Goal: Transaction & Acquisition: Purchase product/service

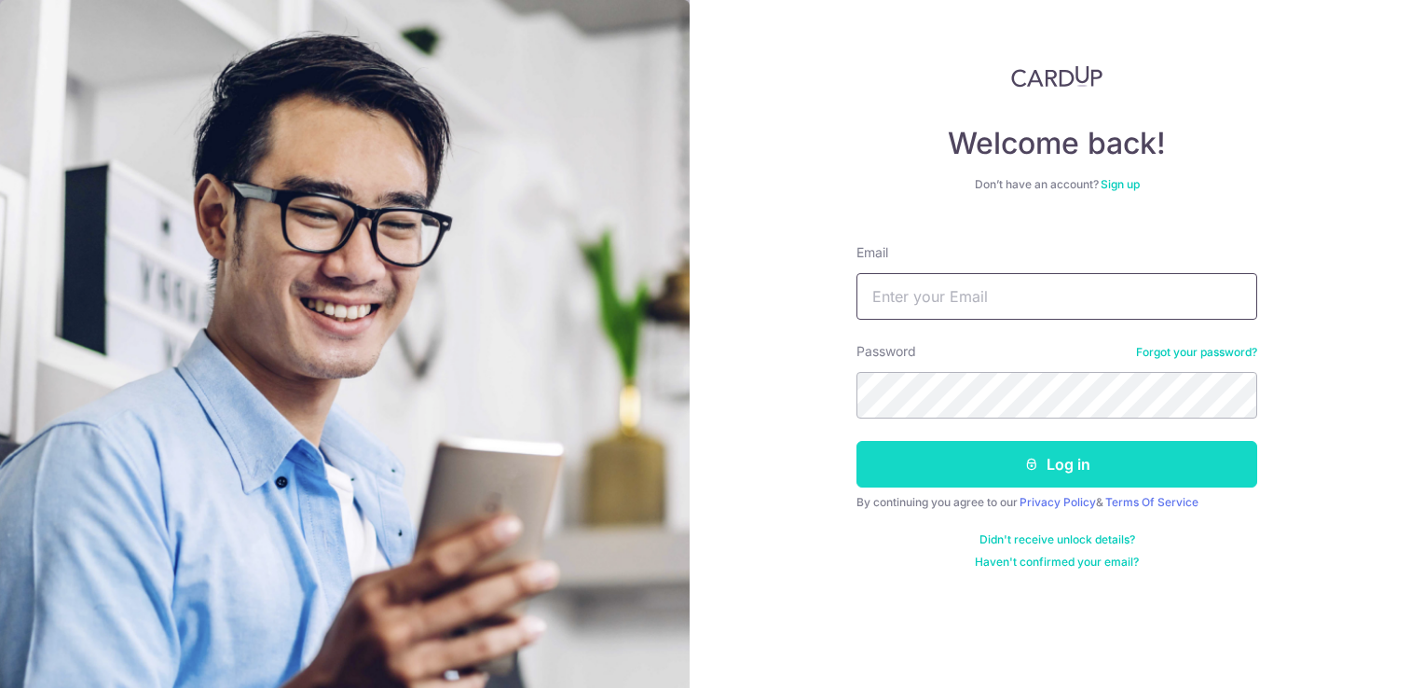
type input "yung@kaogroup.com"
click at [1067, 460] on button "Log in" at bounding box center [1057, 464] width 401 height 47
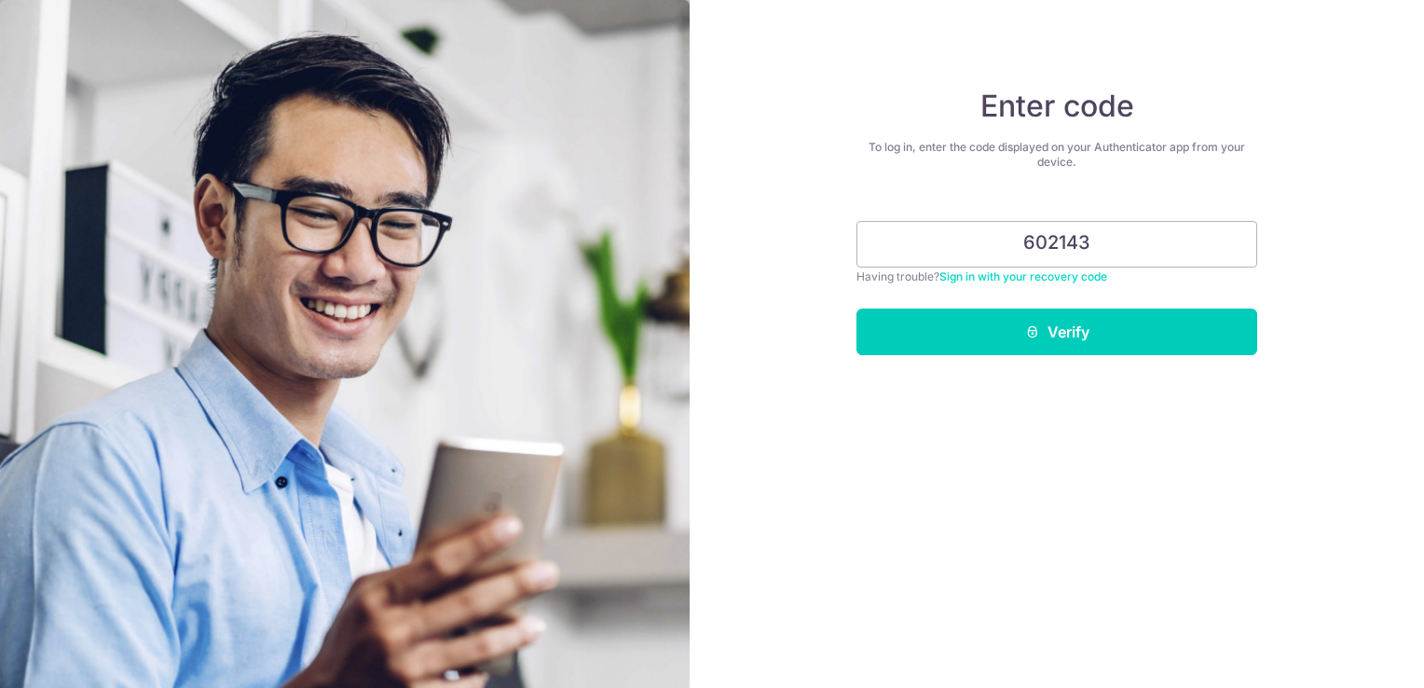
type input "602143"
click at [1107, 342] on button "Verify" at bounding box center [1057, 331] width 401 height 47
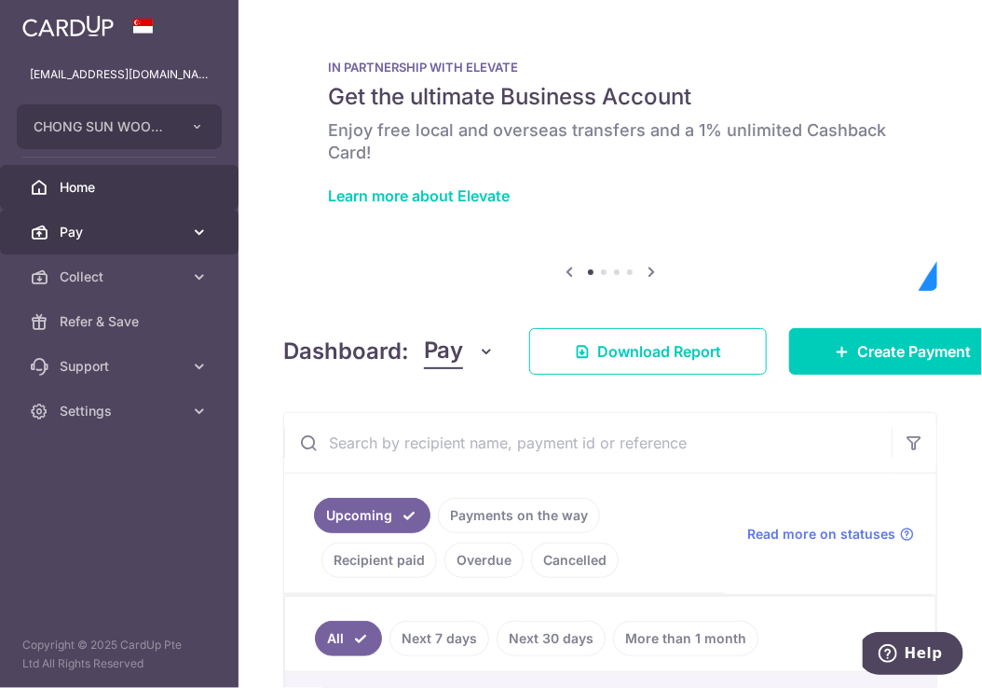
click at [120, 237] on span "Pay" at bounding box center [121, 232] width 123 height 19
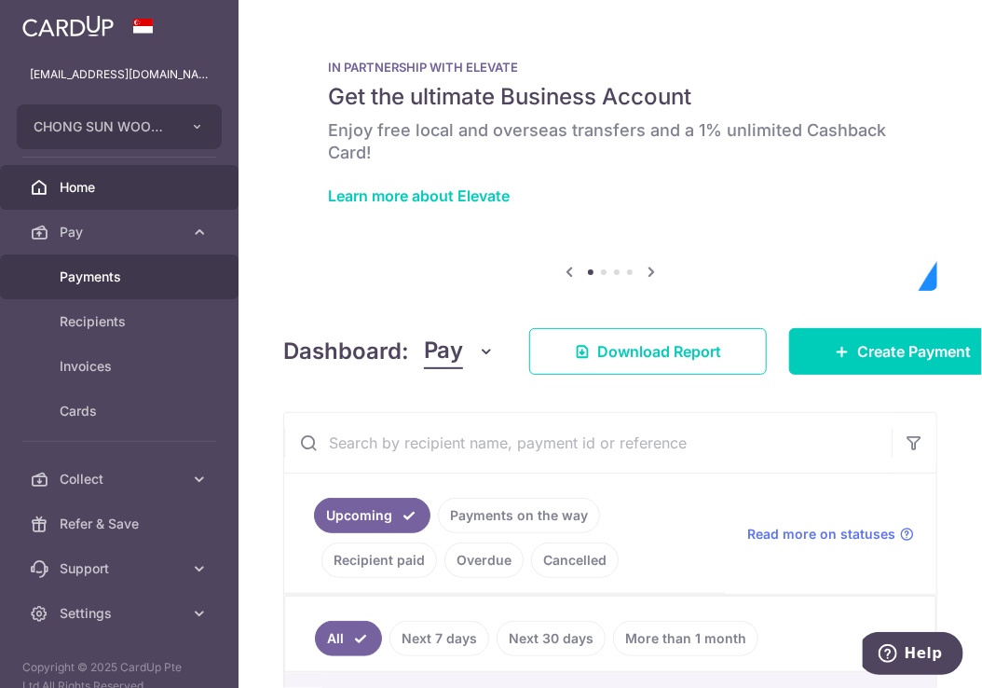
click at [134, 275] on span "Payments" at bounding box center [121, 276] width 123 height 19
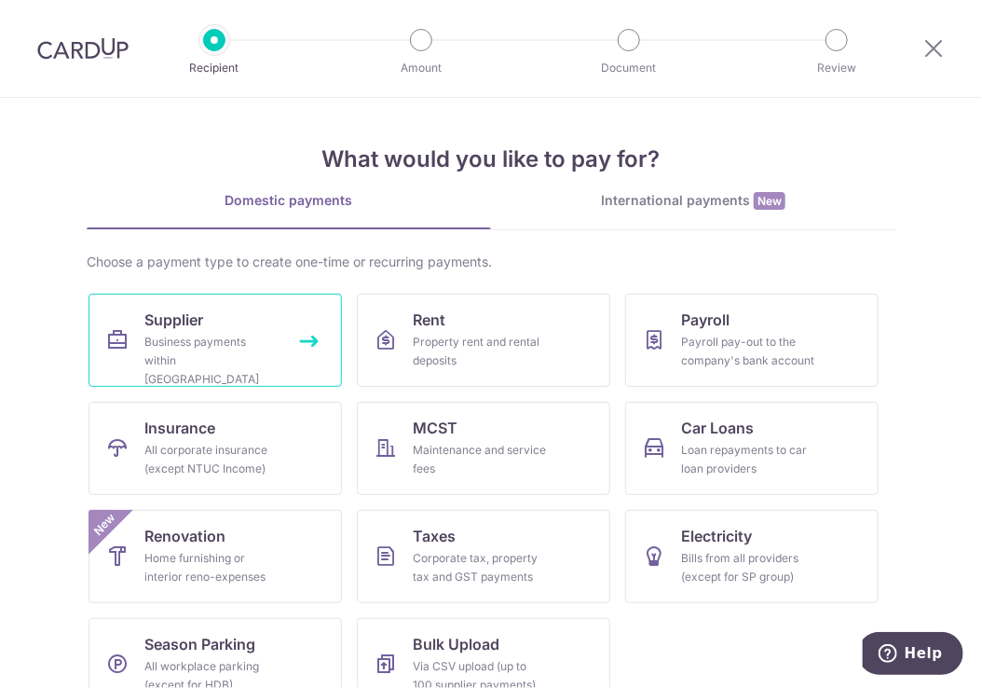
click at [189, 316] on span "Supplier" at bounding box center [173, 319] width 59 height 22
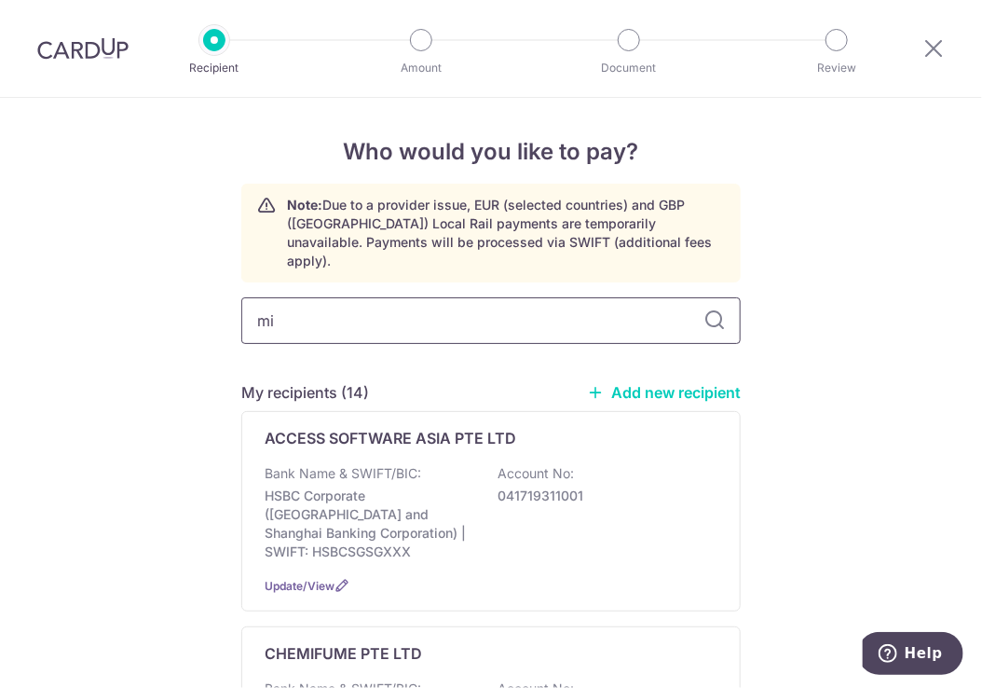
type input "min"
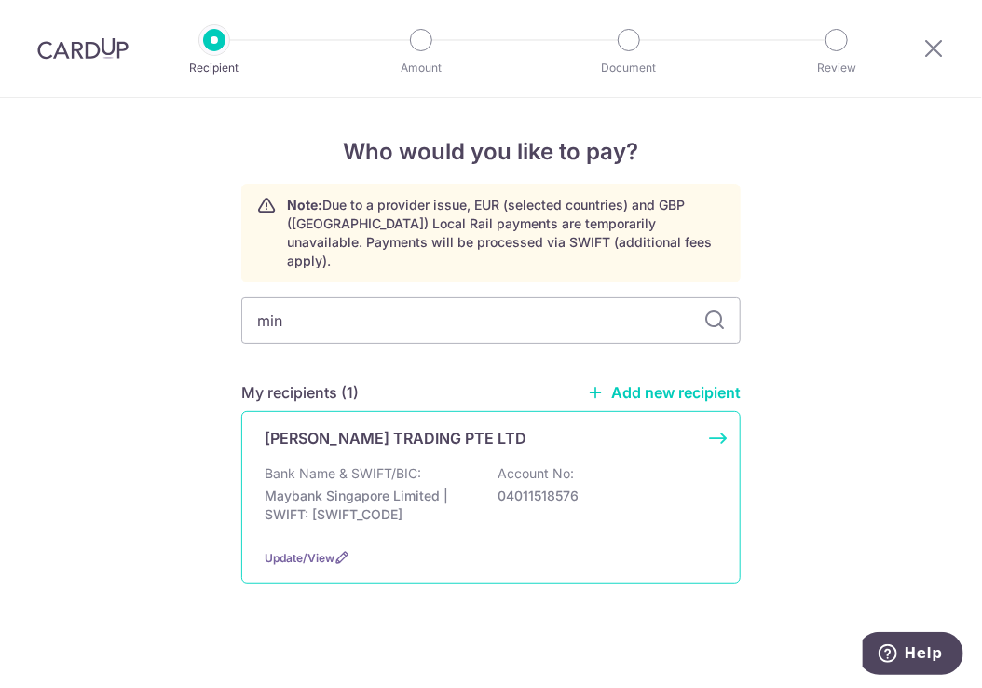
click at [440, 464] on div "Bank Name & SWIFT/BIC: Maybank Singapore Limited | SWIFT: MBBESGS2XXX Account N…" at bounding box center [491, 498] width 453 height 69
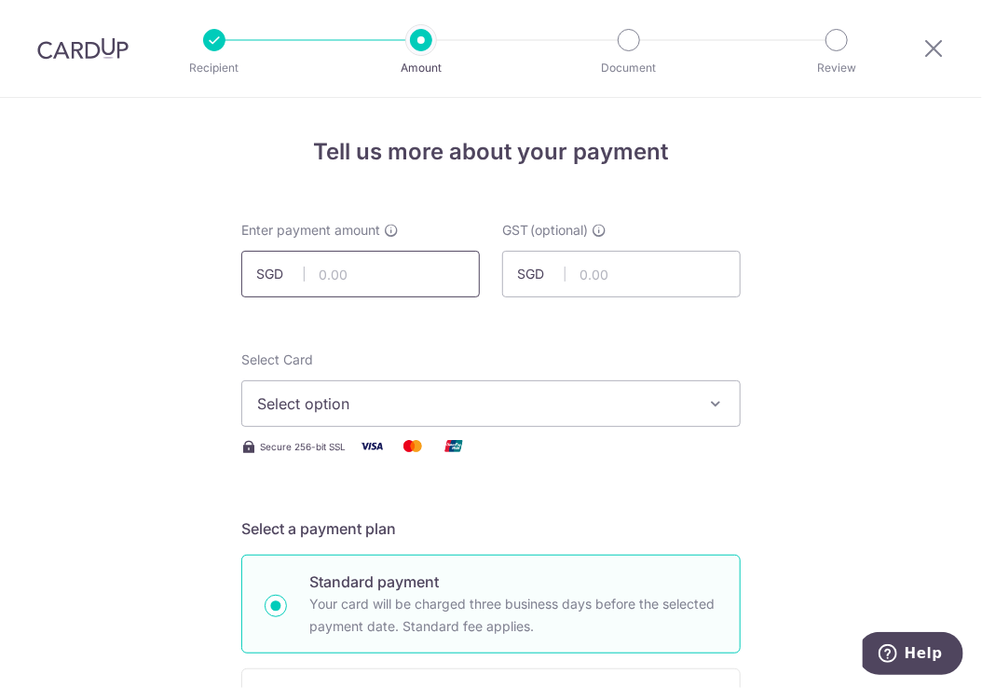
click at [366, 266] on input "text" at bounding box center [360, 274] width 239 height 47
type input "1,530.36"
click at [436, 388] on button "Select option" at bounding box center [491, 403] width 500 height 47
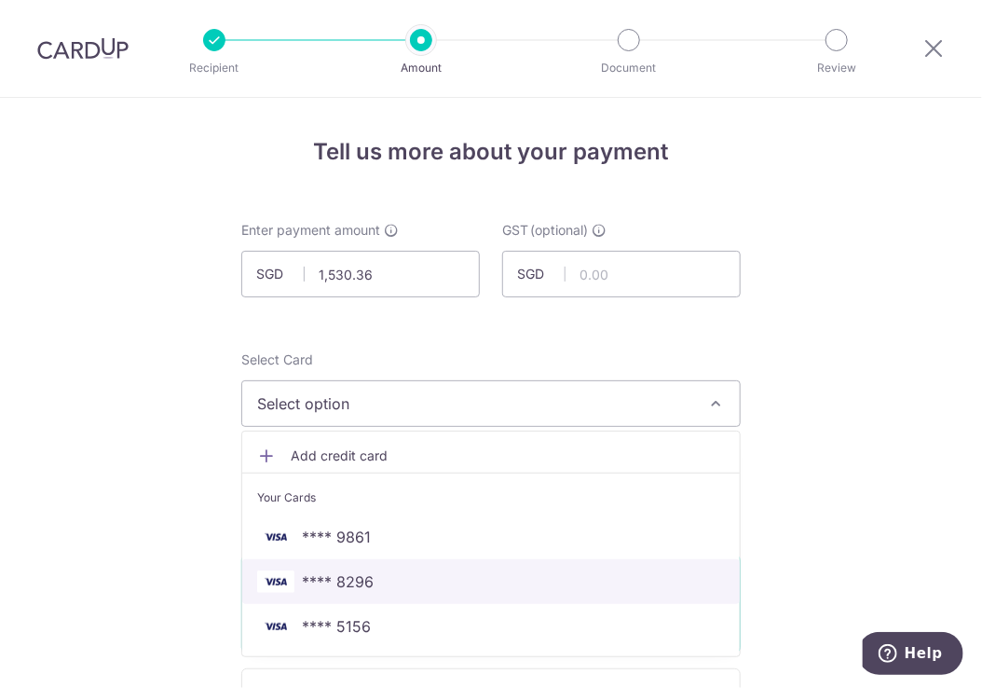
click at [438, 566] on link "**** 8296" at bounding box center [491, 581] width 498 height 45
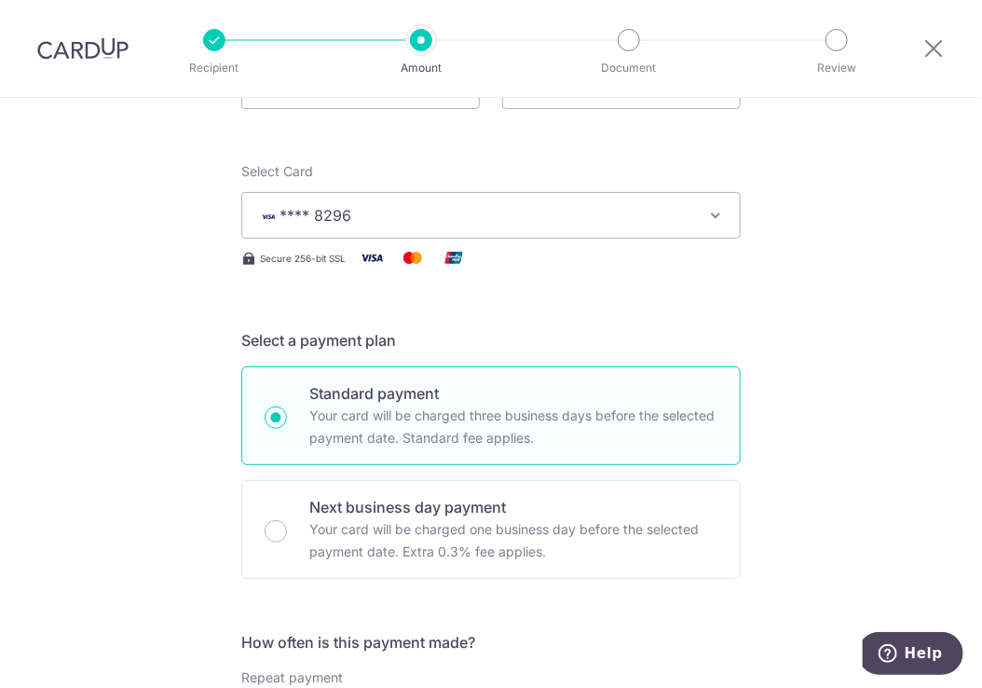
scroll to position [559, 0]
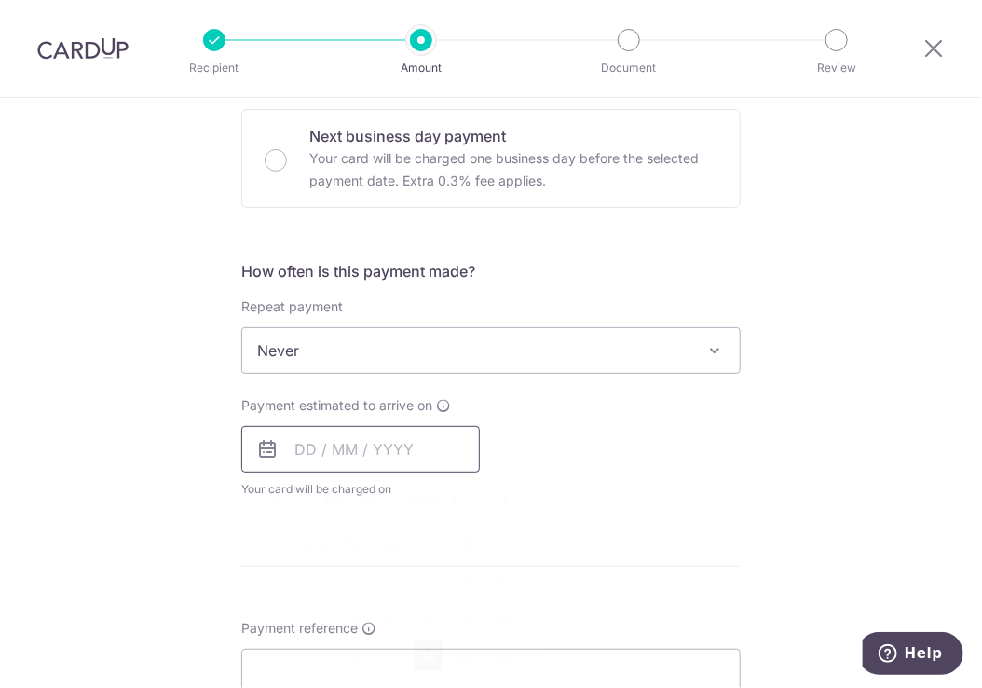
click at [391, 449] on input "text" at bounding box center [360, 449] width 239 height 47
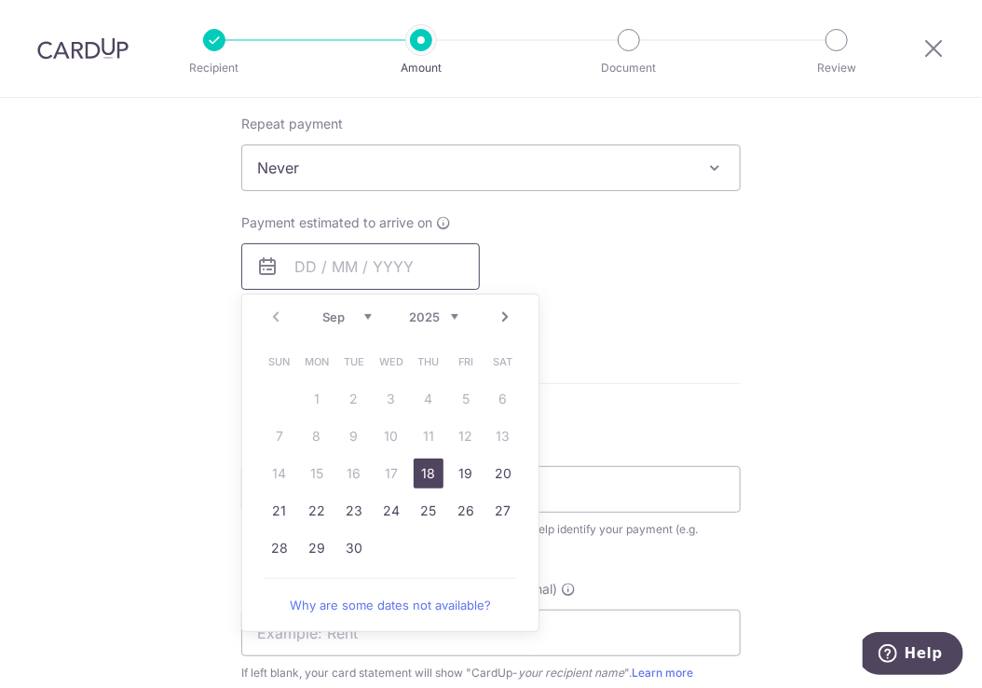
scroll to position [746, 0]
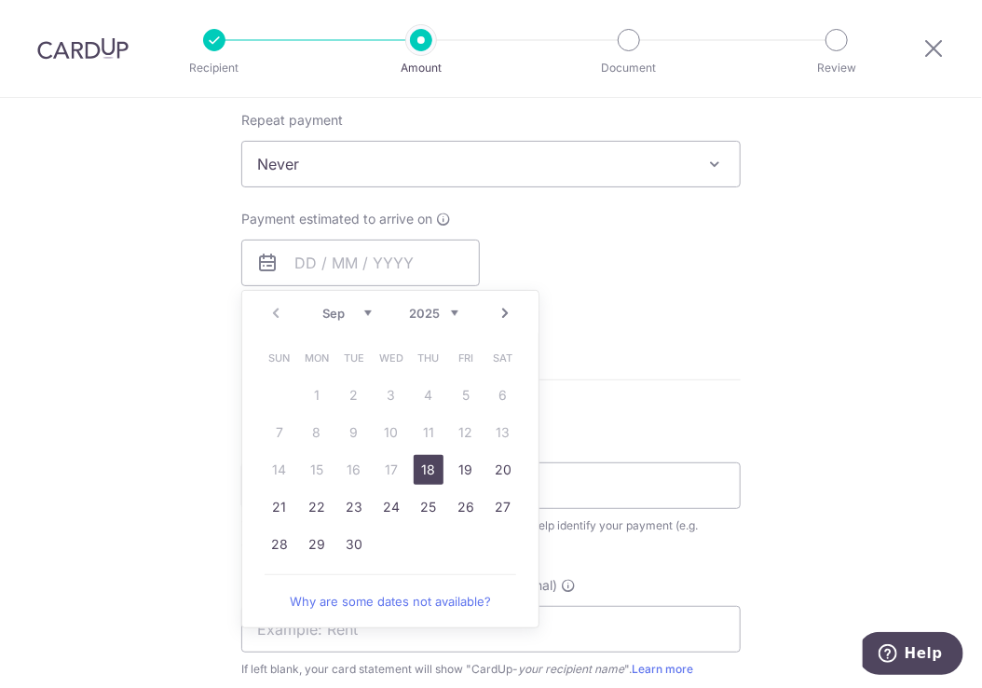
click at [432, 464] on link "18" at bounding box center [429, 470] width 30 height 30
type input "[DATE]"
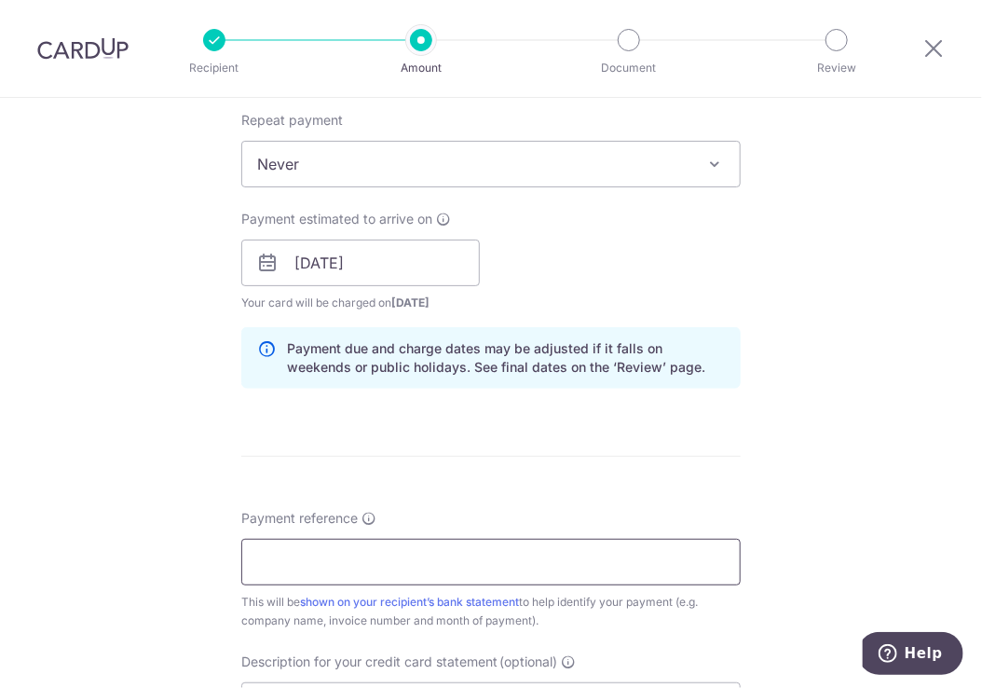
click at [312, 558] on input "Payment reference" at bounding box center [491, 562] width 500 height 47
click at [339, 562] on input "Payment reference" at bounding box center [491, 562] width 500 height 47
click at [328, 566] on input "IN" at bounding box center [491, 562] width 500 height 47
click at [336, 562] on input "IN000580" at bounding box center [491, 562] width 500 height 47
click at [295, 559] on input "IN000580720" at bounding box center [491, 562] width 500 height 47
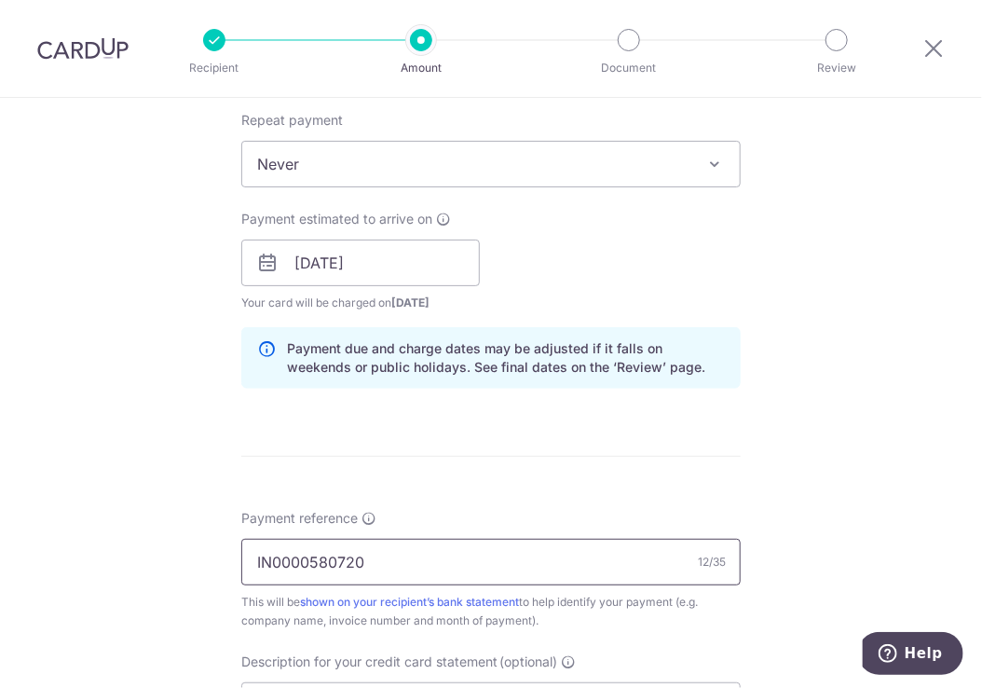
click at [356, 553] on input "IN0000580720" at bounding box center [491, 562] width 500 height 47
click at [377, 556] on input "IN0000580720" at bounding box center [491, 562] width 500 height 47
drag, startPoint x: 368, startPoint y: 562, endPoint x: 231, endPoint y: 556, distance: 137.1
click at [231, 556] on div "Tell us more about your payment Enter payment amount SGD 1,530.36 1530.36 GST (…" at bounding box center [491, 295] width 982 height 1887
click at [404, 558] on input "IN0000580720" at bounding box center [491, 562] width 500 height 47
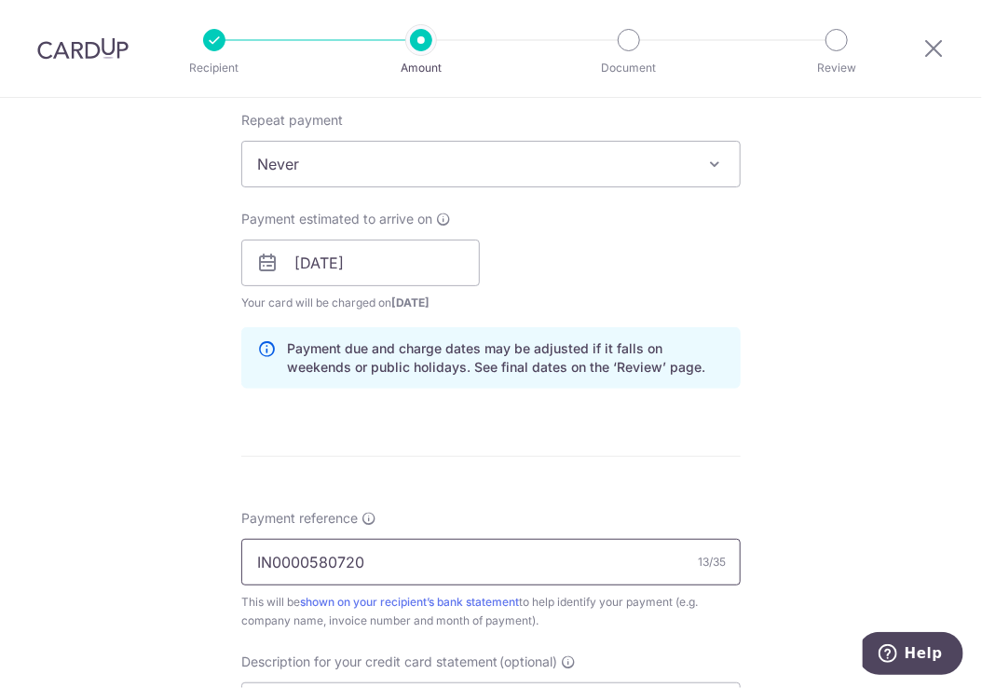
paste input "IN0000580720"
paste input "IN0000580"
drag, startPoint x: 563, startPoint y: 561, endPoint x: 626, endPoint y: 569, distance: 63.9
click at [593, 564] on input "IN0000580720 IN0000581667 IN0000580" at bounding box center [491, 562] width 500 height 47
click at [558, 558] on input "IN0000580720 IN0000581667 IN0000580" at bounding box center [491, 562] width 500 height 47
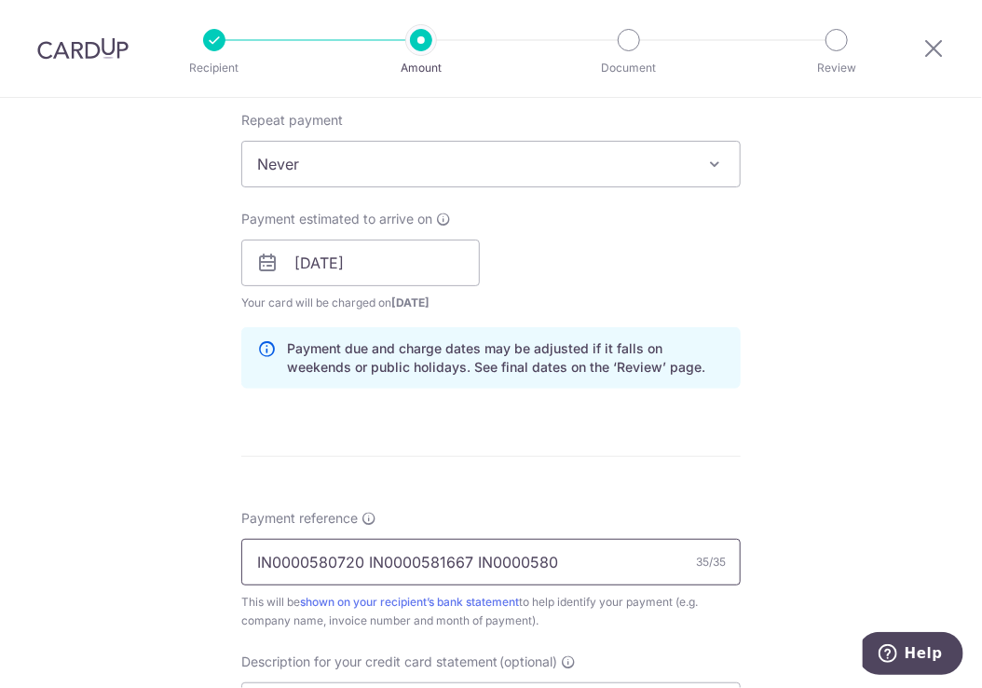
drag, startPoint x: 518, startPoint y: 559, endPoint x: 533, endPoint y: 558, distance: 14.9
click at [518, 559] on input "IN0000580720 IN0000581667 IN0000580" at bounding box center [491, 562] width 500 height 47
click at [523, 559] on input "IN0000580720 IN0000581667 IN0000580" at bounding box center [491, 562] width 500 height 47
click at [546, 562] on input "IN0000580720 IN0000581667 IN580" at bounding box center [491, 562] width 500 height 47
click at [577, 560] on input "IN0000580720 IN0000581667 IN5827" at bounding box center [491, 562] width 500 height 47
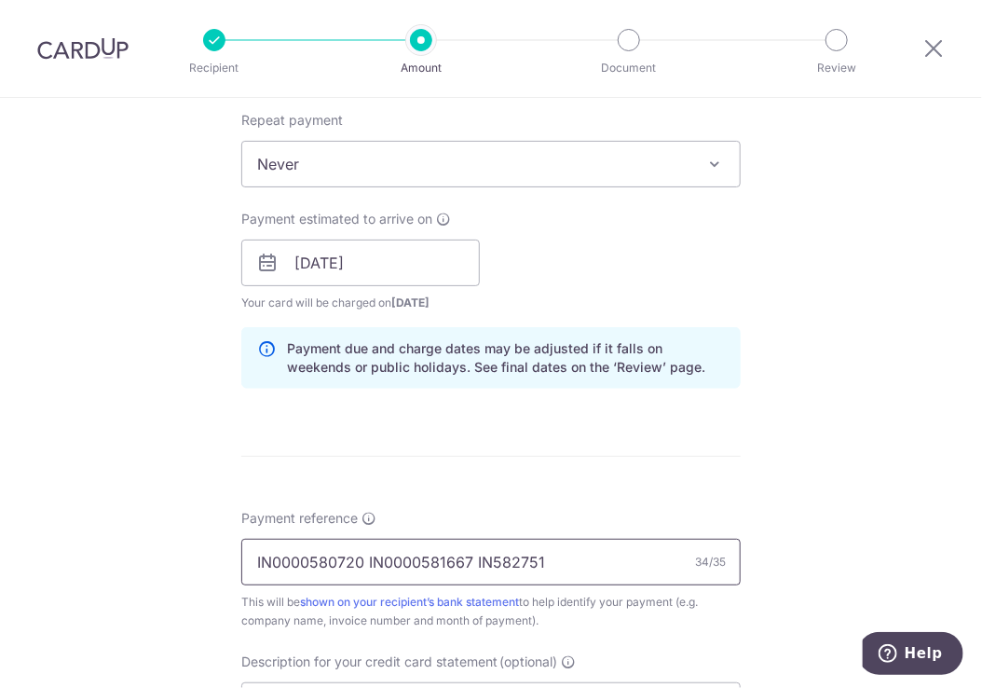
click at [487, 560] on input "IN0000580720 IN0000581667 IN582751" at bounding box center [491, 562] width 500 height 47
drag, startPoint x: 723, startPoint y: 473, endPoint x: 716, endPoint y: 459, distance: 15.0
click at [722, 469] on form "Enter payment amount SGD 1,530.36 1530.36 GST (optional) SGD Select Card **** 8…" at bounding box center [491, 313] width 500 height 1677
click at [381, 563] on input "IN0000580720 IN0000581667 IN0582751" at bounding box center [491, 562] width 500 height 47
click at [471, 556] on input "IN0000580720 0000581667 IN0582751" at bounding box center [491, 562] width 500 height 47
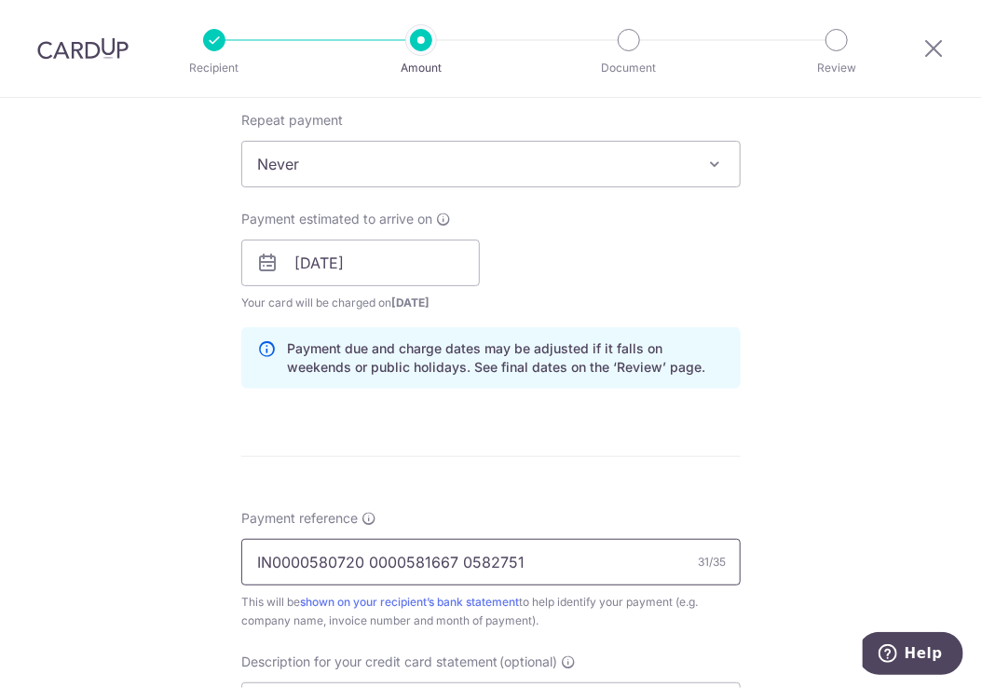
click at [465, 558] on input "IN0000580720 0000581667 0582751" at bounding box center [491, 562] width 500 height 47
type input "IN0000580720 0000581667 0000582751"
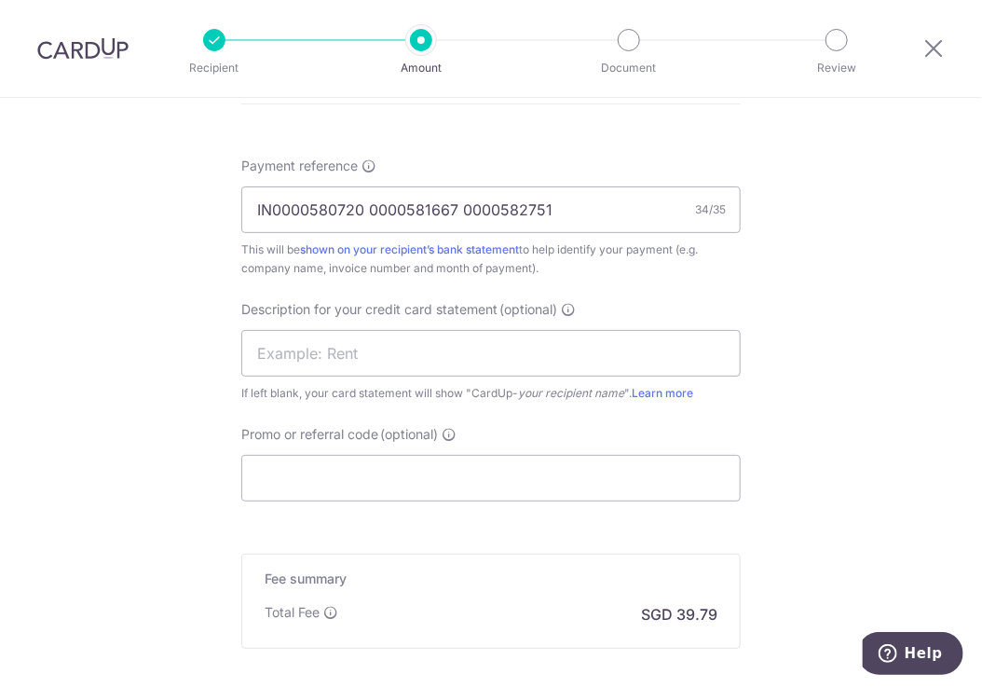
scroll to position [1294, 0]
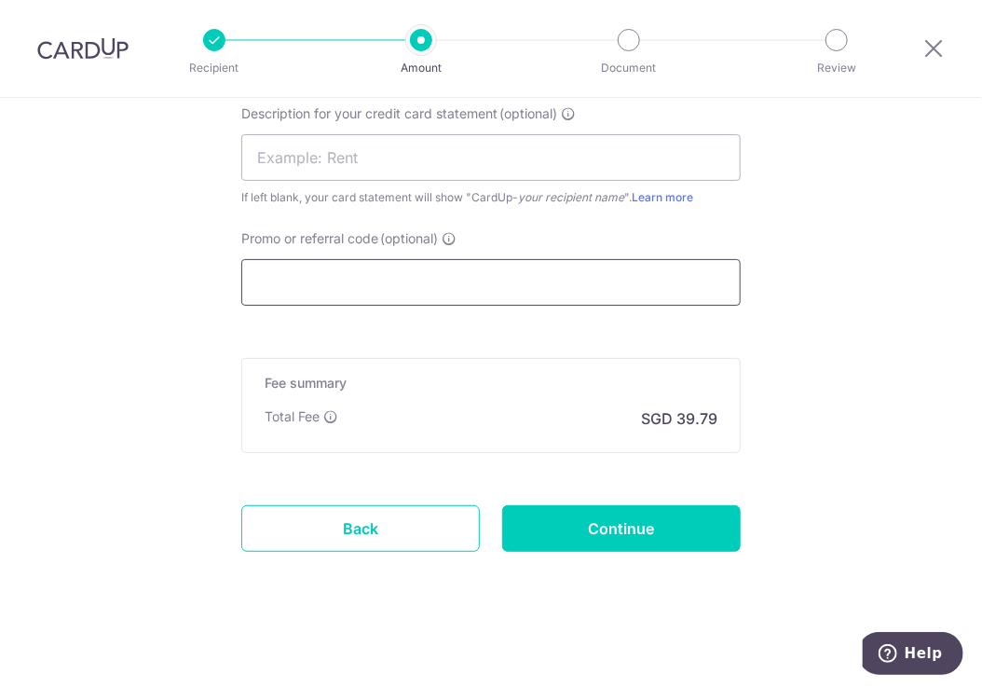
click at [354, 270] on input "Promo or referral code (optional)" at bounding box center [491, 282] width 500 height 47
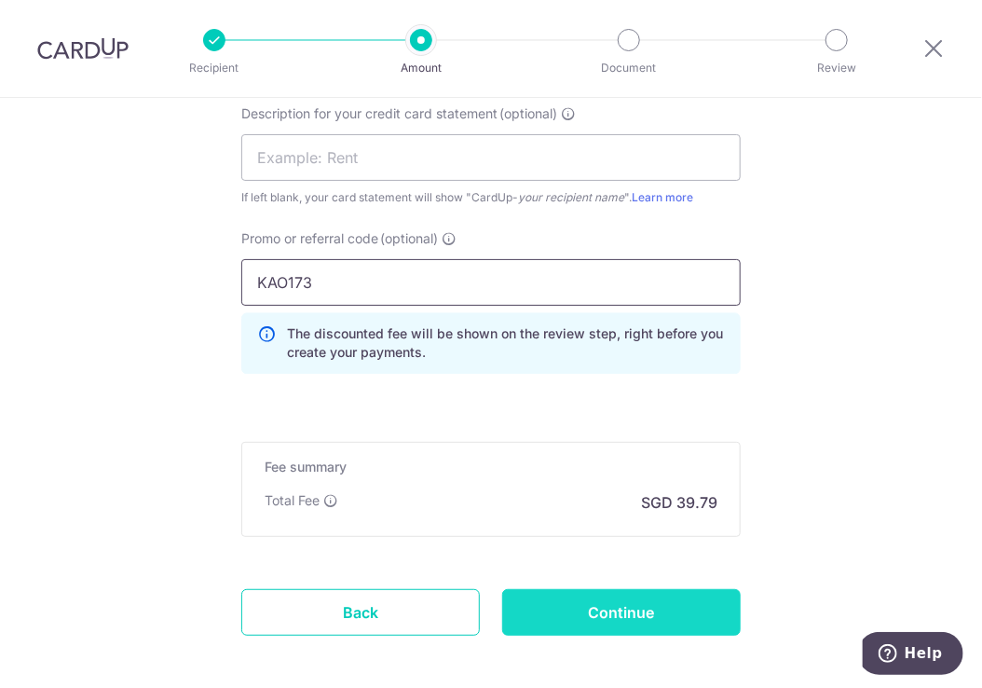
type input "KAO173"
click at [666, 596] on input "Continue" at bounding box center [621, 612] width 239 height 47
type input "Create Schedule"
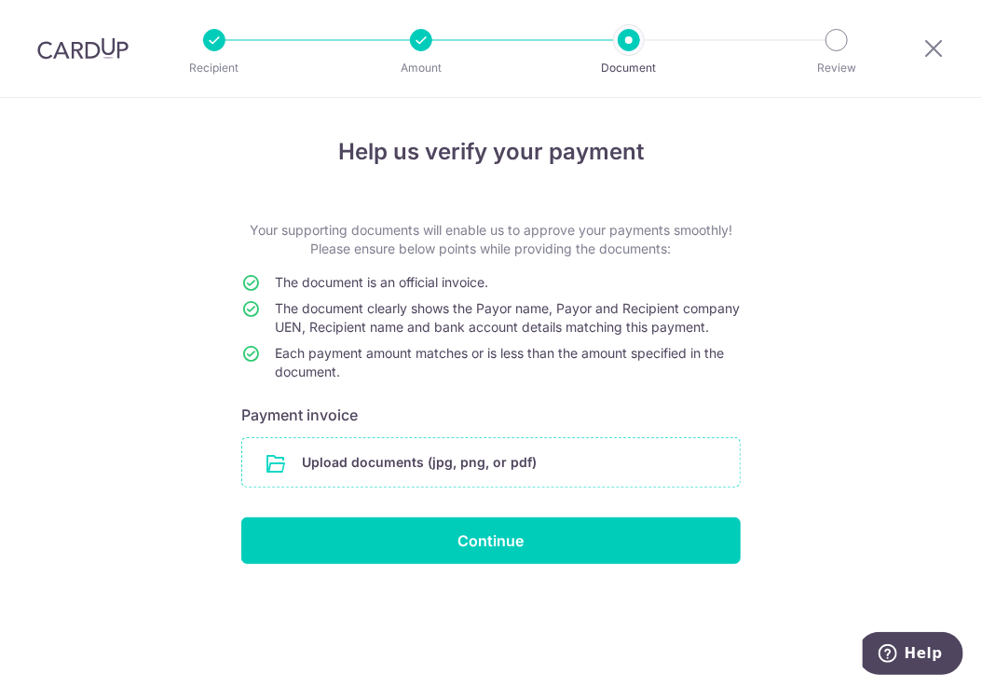
click at [521, 475] on input "file" at bounding box center [491, 462] width 498 height 48
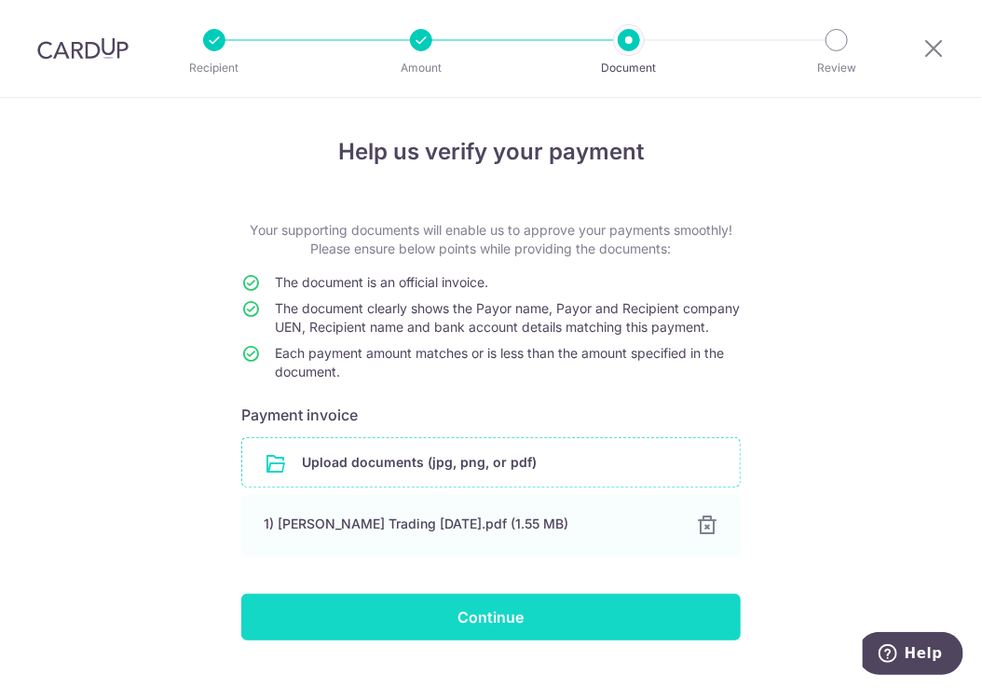
click at [522, 640] on input "Continue" at bounding box center [491, 617] width 500 height 47
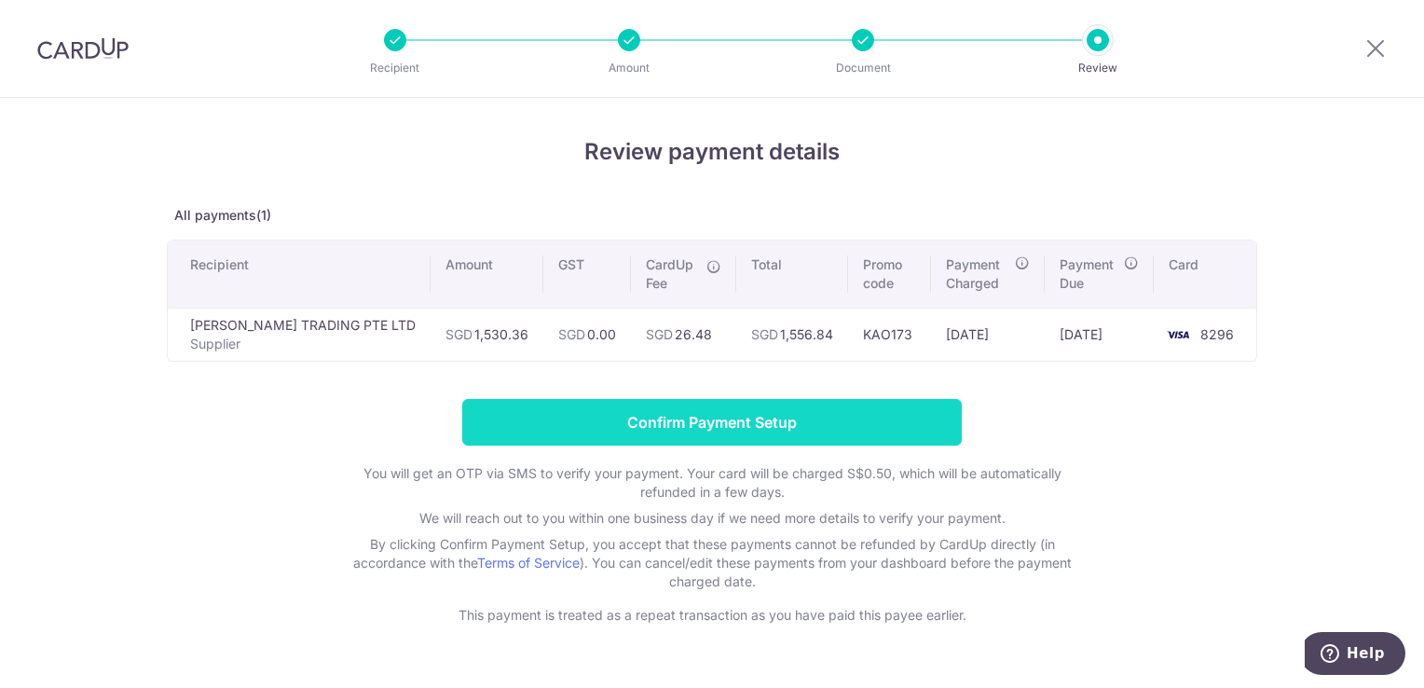
click at [768, 428] on input "Confirm Payment Setup" at bounding box center [712, 422] width 500 height 47
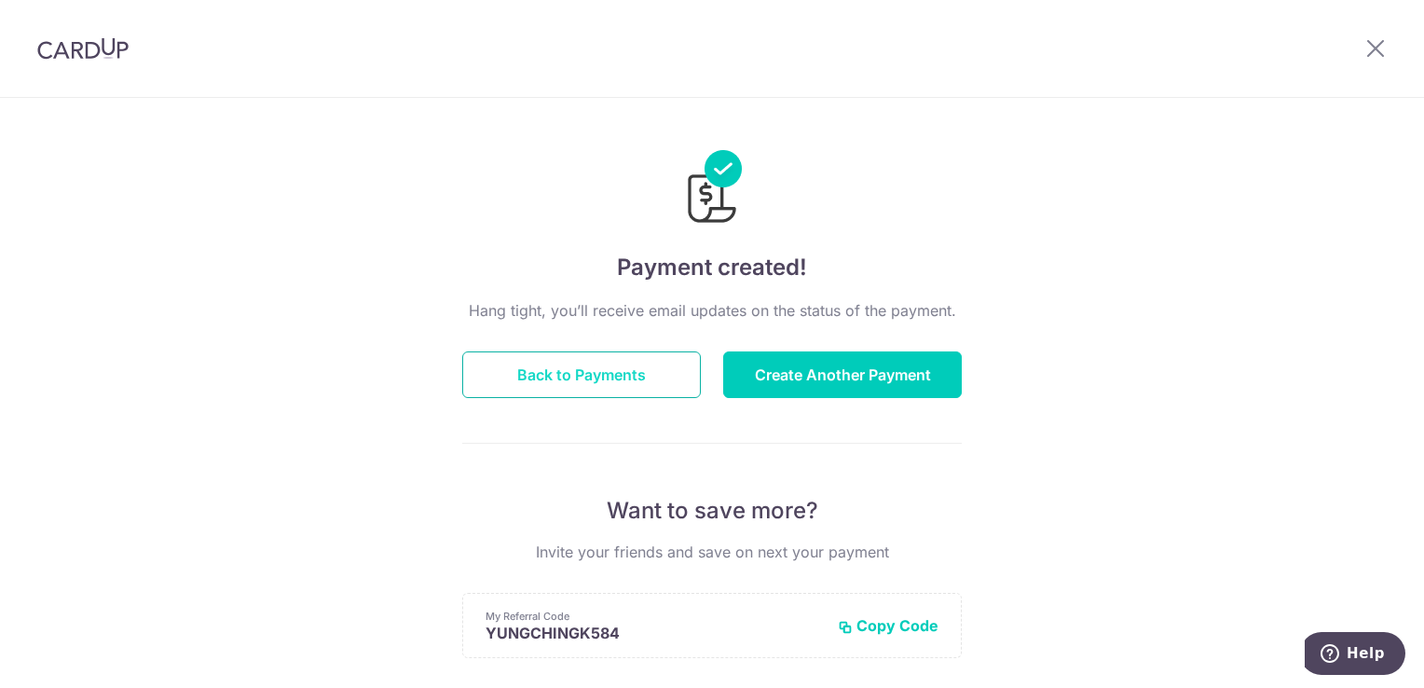
click at [600, 365] on button "Back to Payments" at bounding box center [581, 374] width 239 height 47
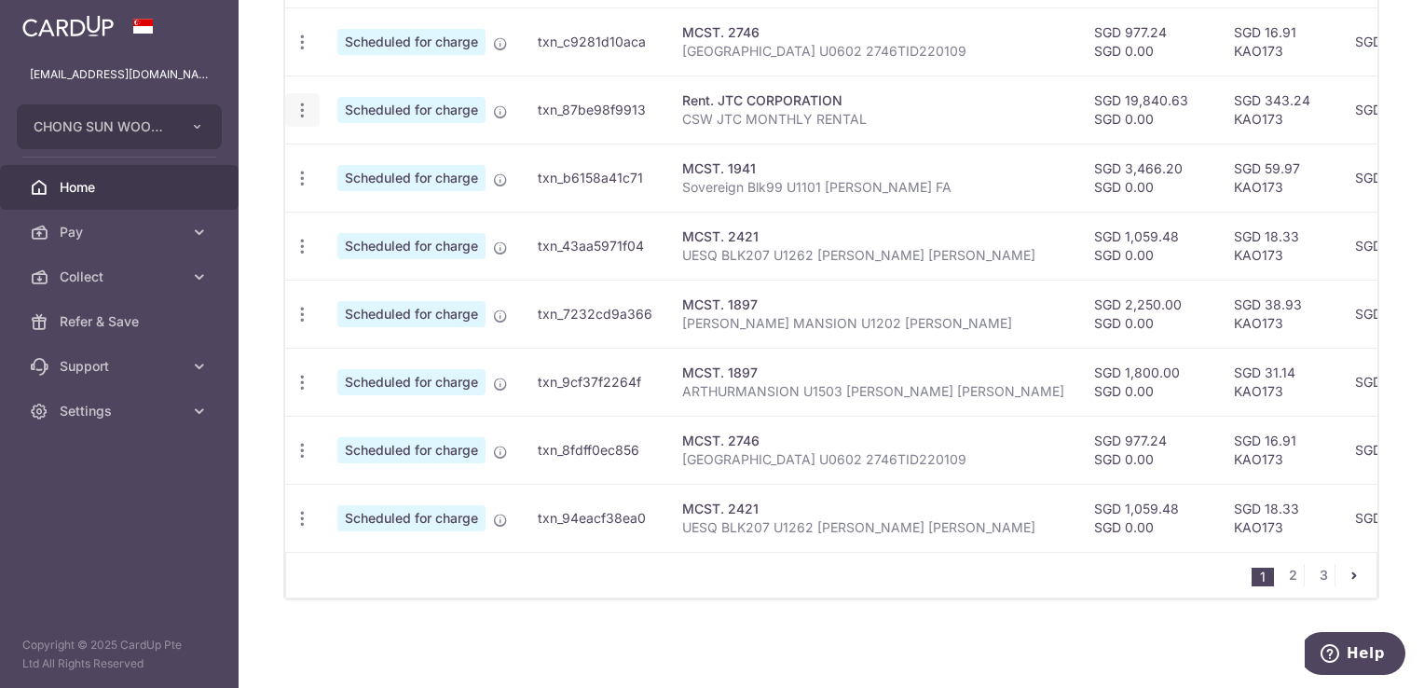
click at [312, 103] on div "Update payment Cancel payment" at bounding box center [302, 110] width 34 height 34
click at [303, 106] on icon "button" at bounding box center [303, 111] width 20 height 20
click at [357, 150] on span "Update payment" at bounding box center [401, 161] width 127 height 22
radio input "true"
type input "19,840.63"
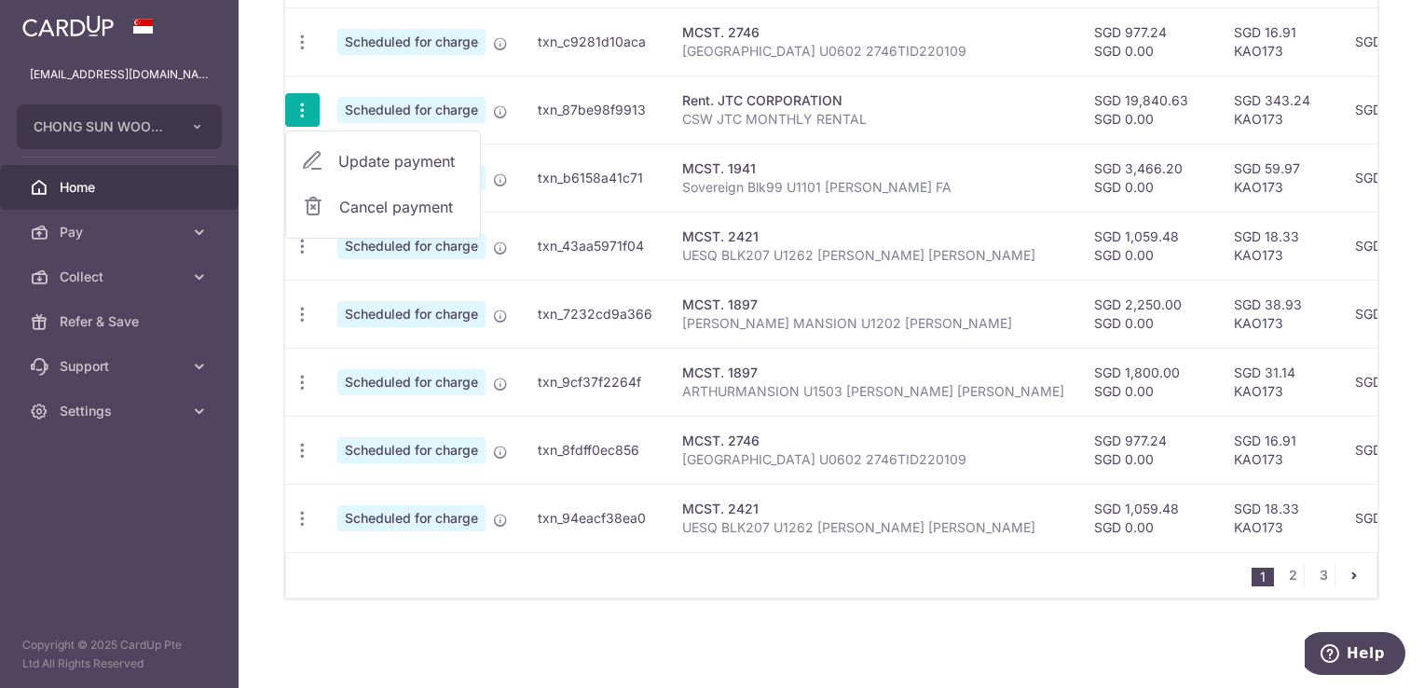
type input "0.00"
type input "23/10/2025"
type input "CSW JTC MONTHLY RENTAL"
type input "CSW JTC RENTAL"
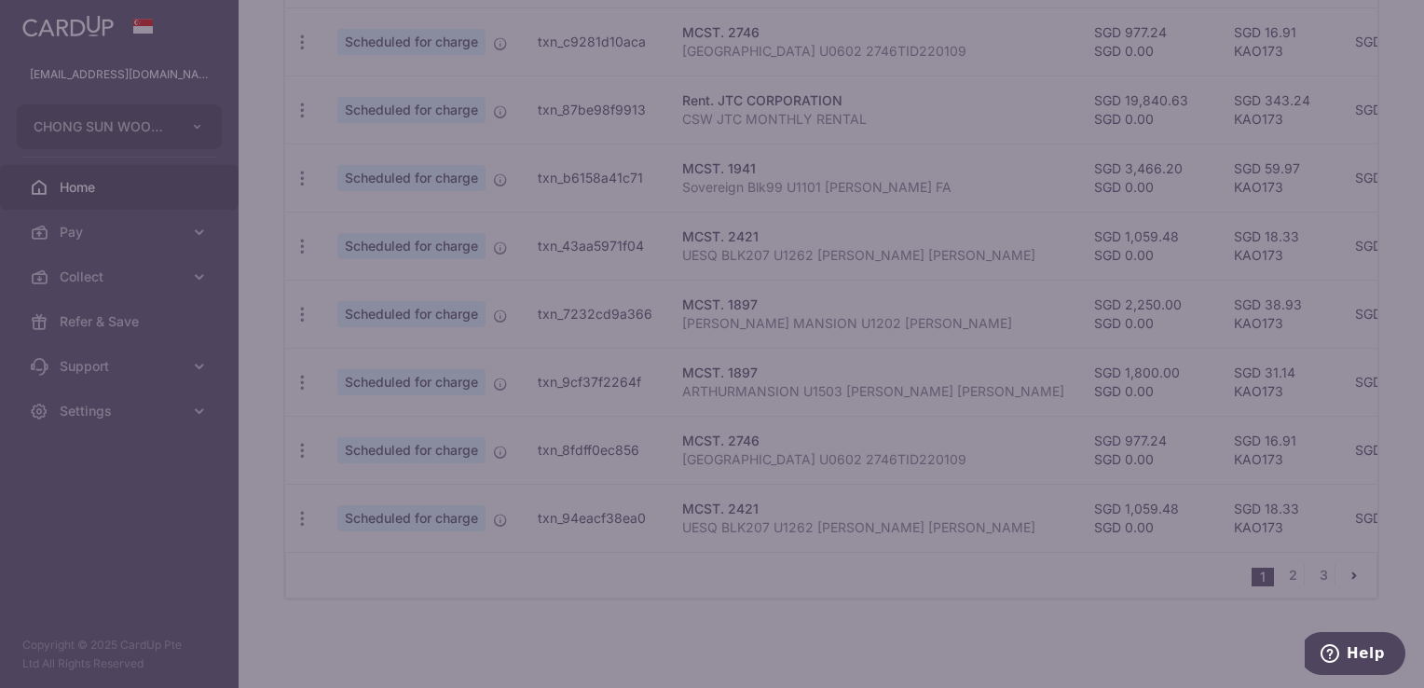
type input "KAO173"
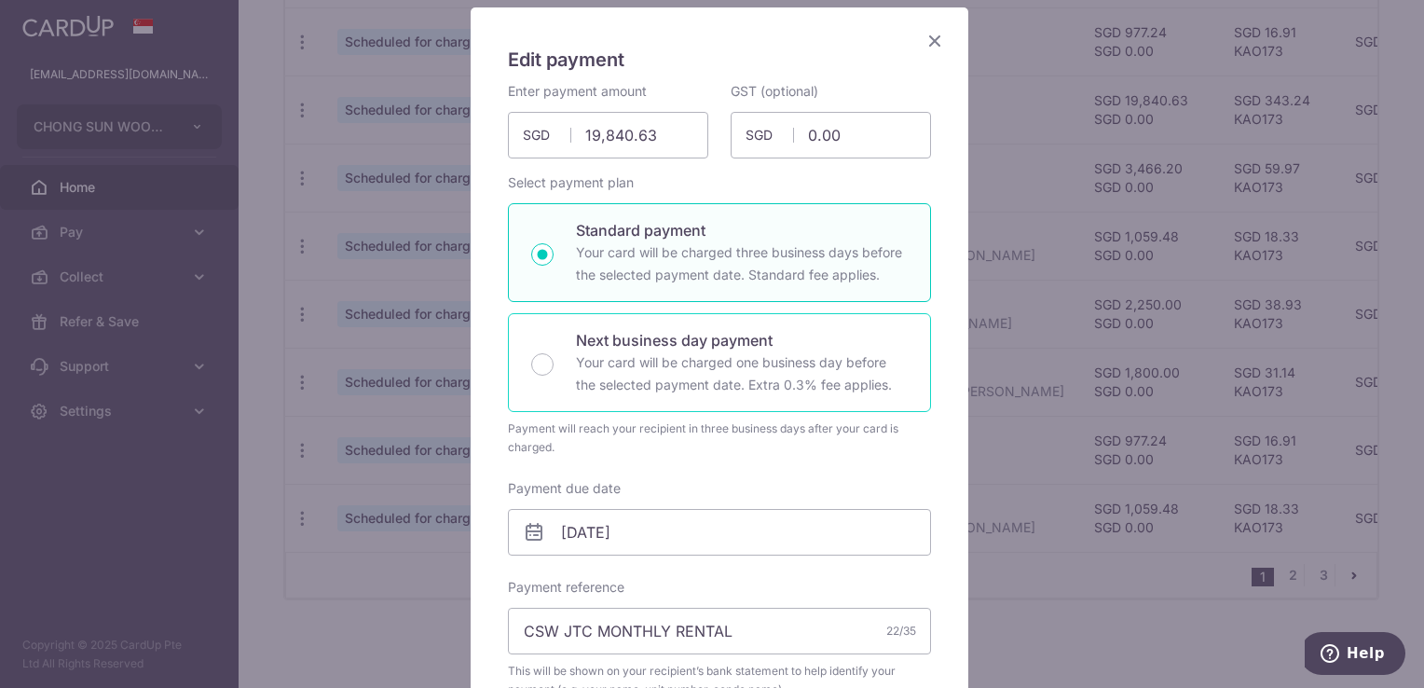
scroll to position [559, 0]
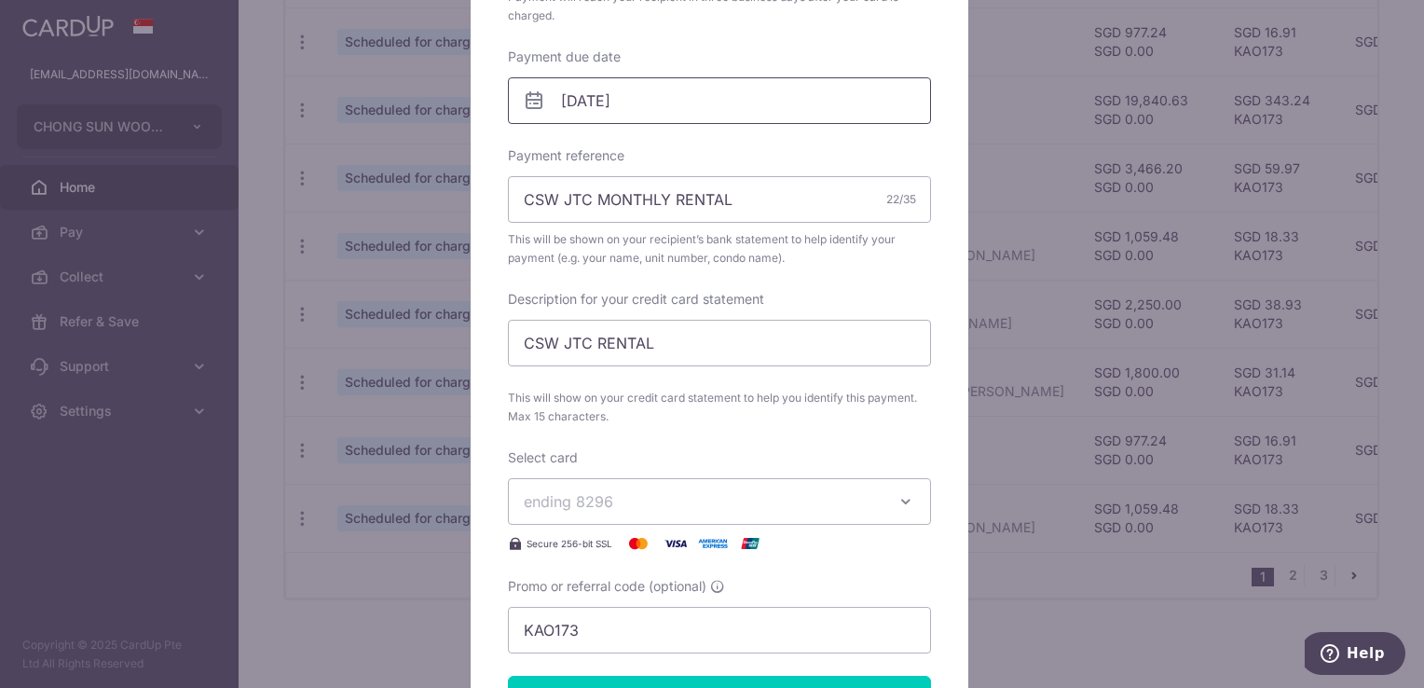
click at [637, 95] on input "23/10/2025" at bounding box center [719, 100] width 423 height 47
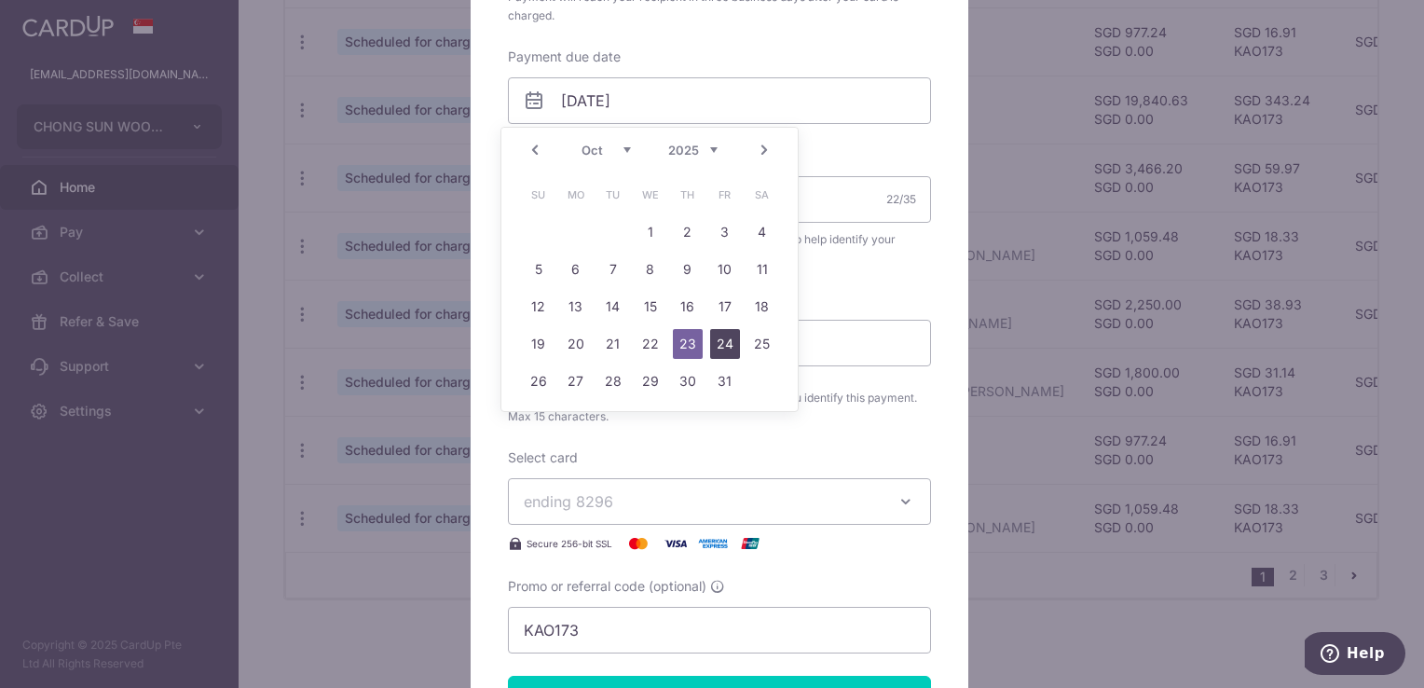
click at [720, 350] on link "24" at bounding box center [725, 344] width 30 height 30
type input "24/10/2025"
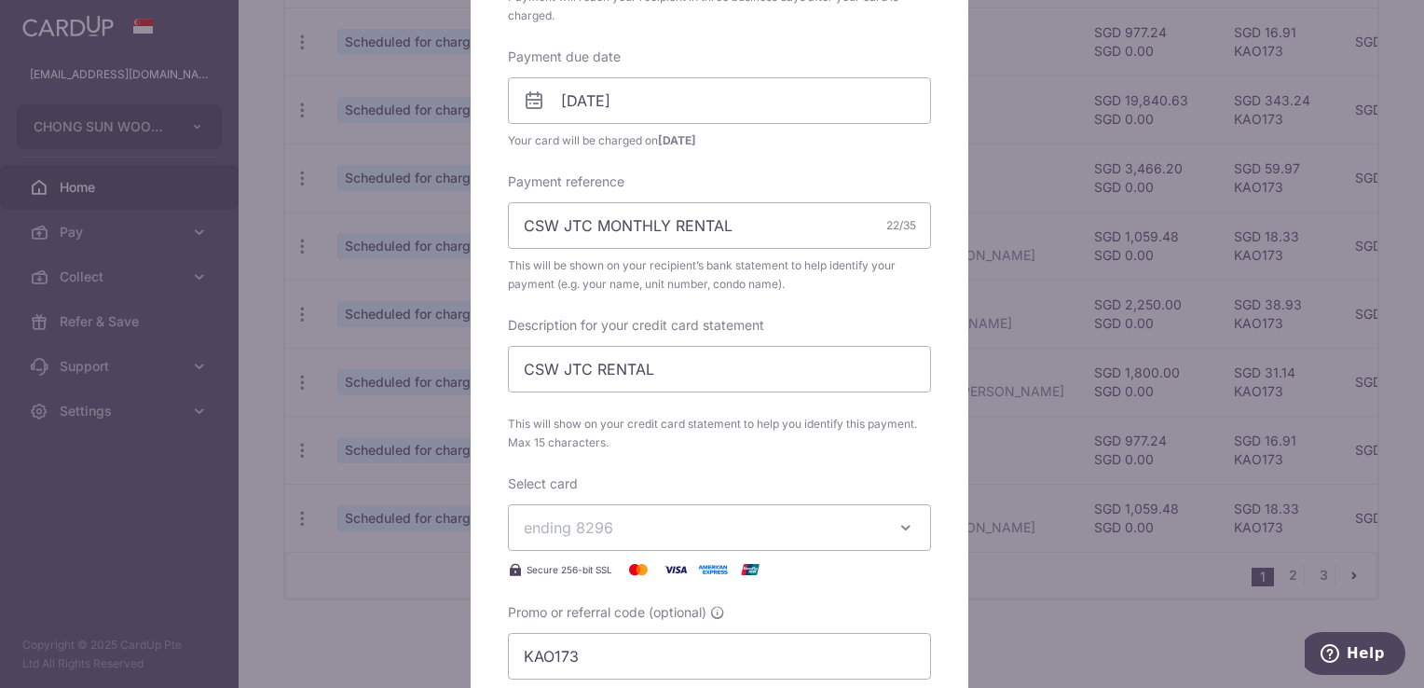
scroll to position [1005, 0]
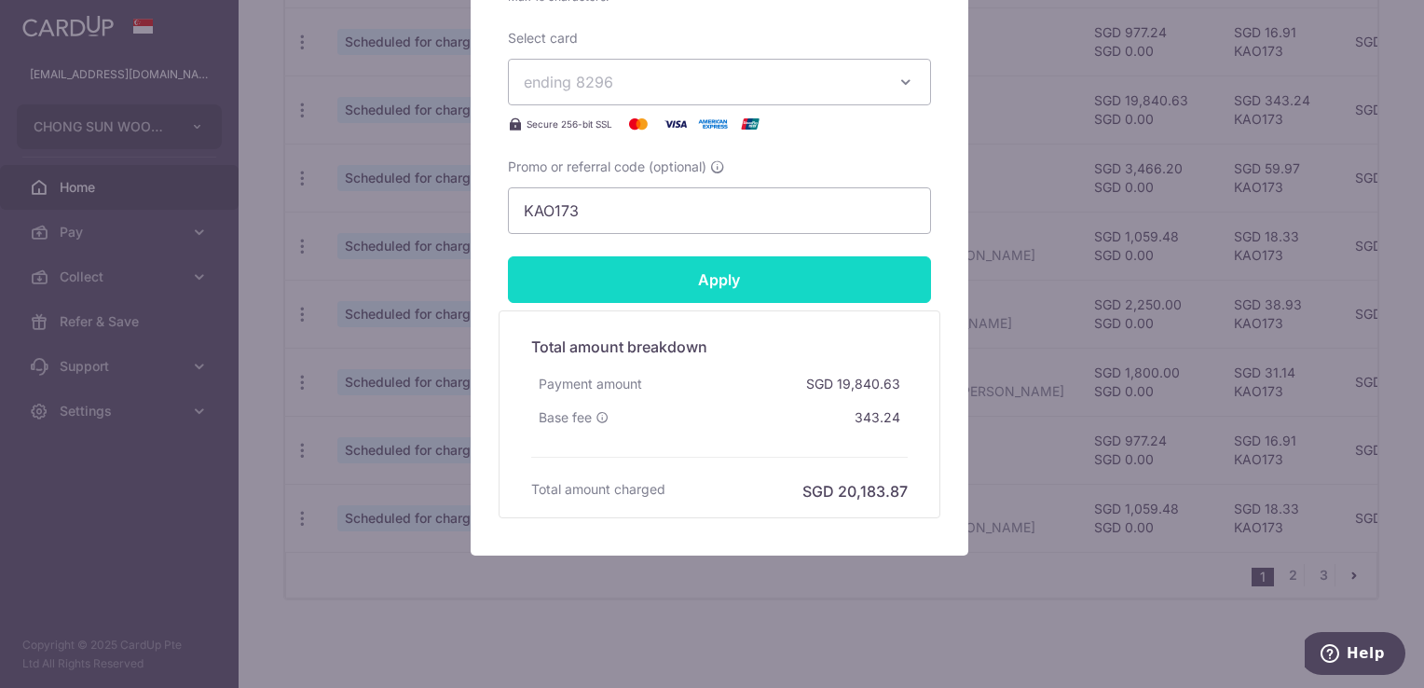
click at [731, 289] on input "Apply" at bounding box center [719, 279] width 423 height 47
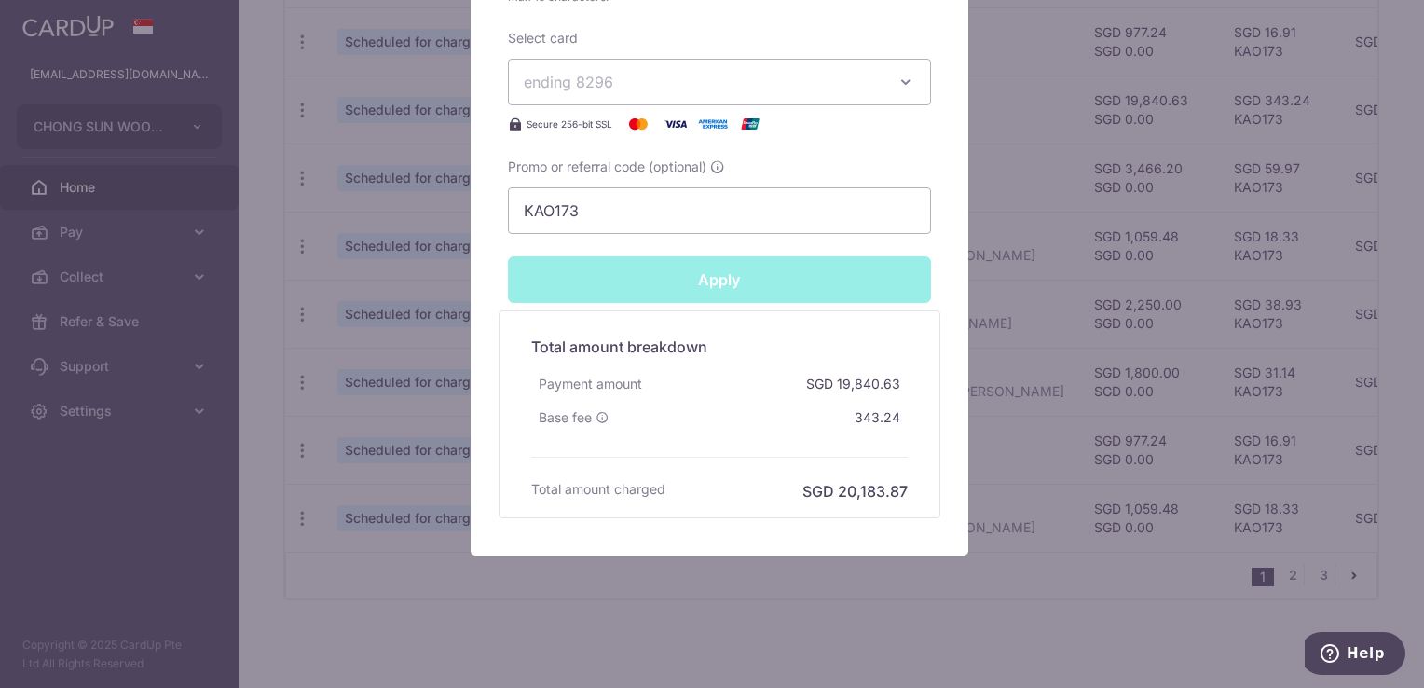
type input "Successfully Applied"
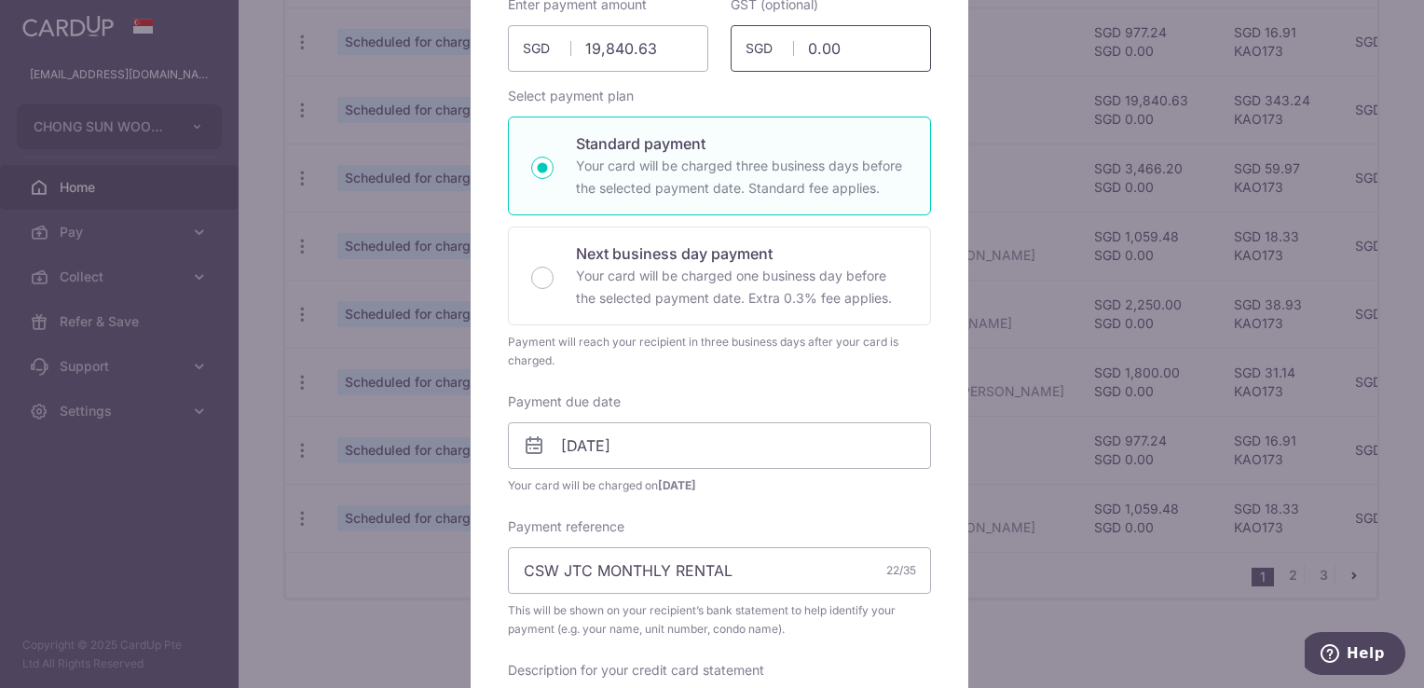
scroll to position [138, 0]
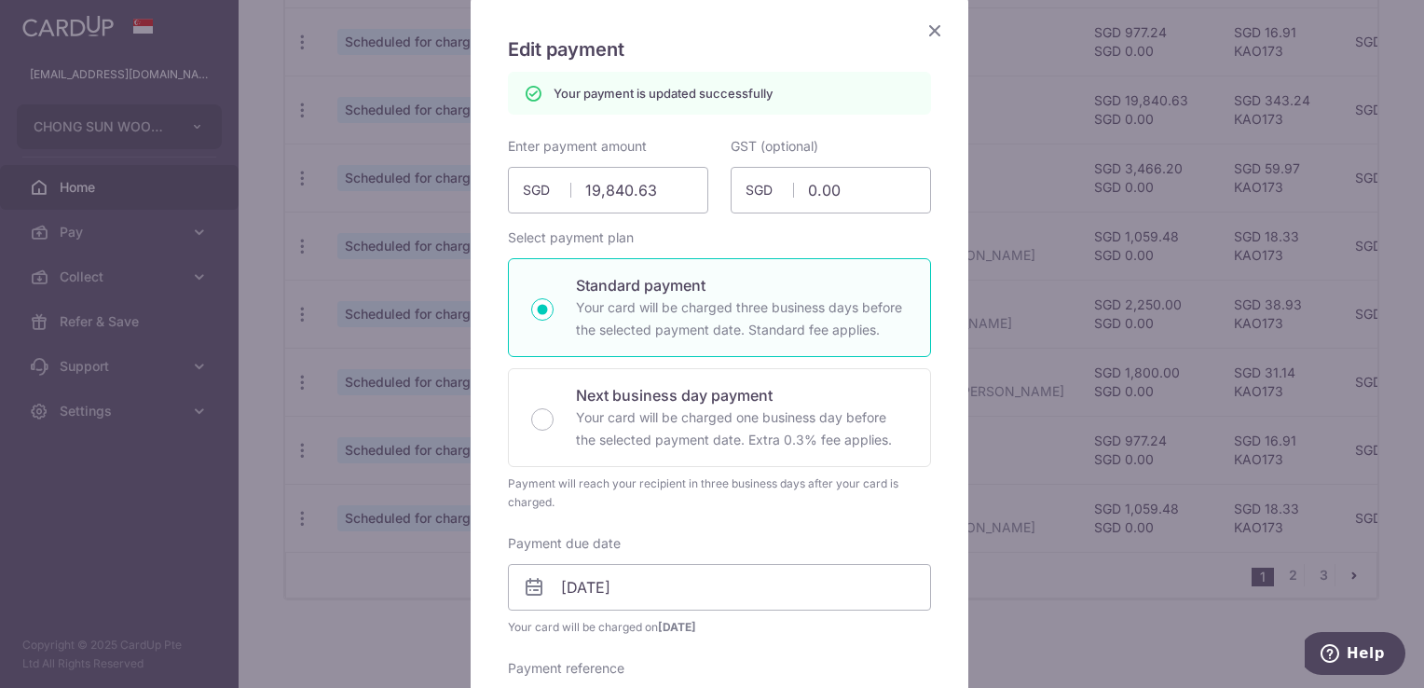
click at [935, 33] on icon "Close" at bounding box center [935, 30] width 22 height 23
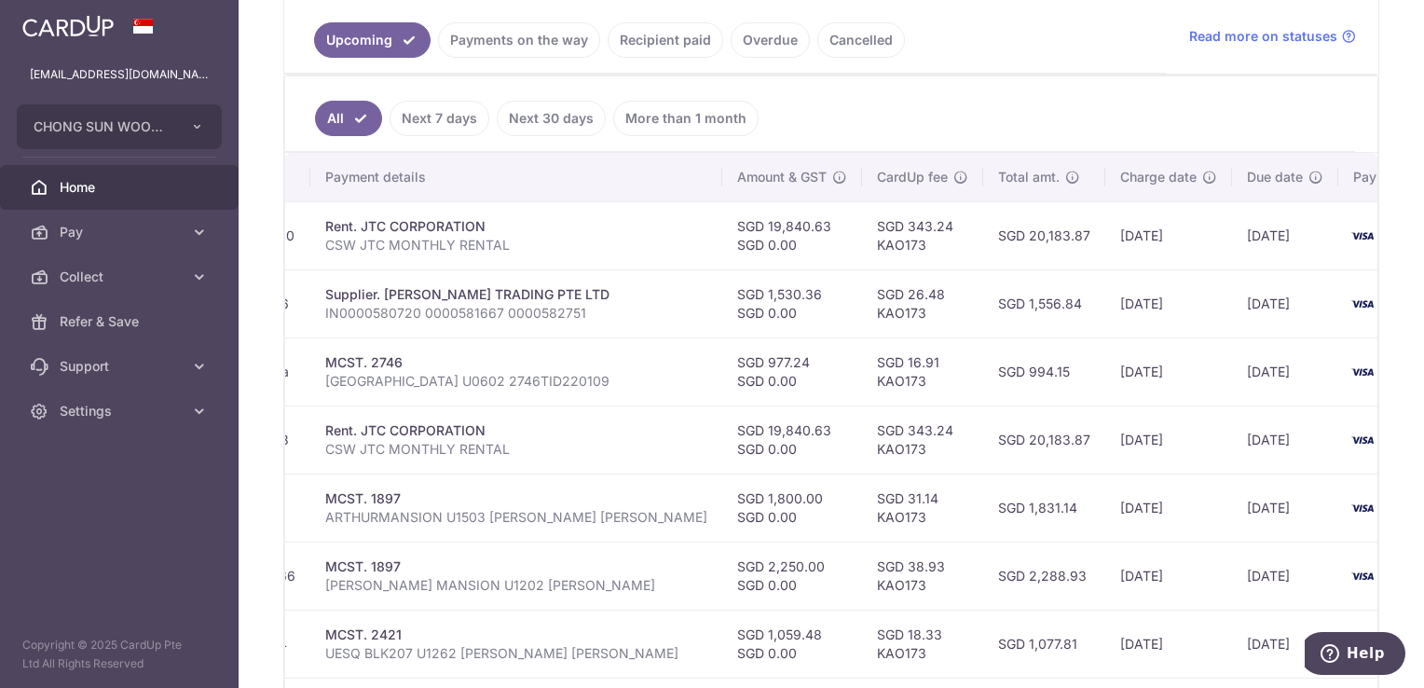
scroll to position [477, 0]
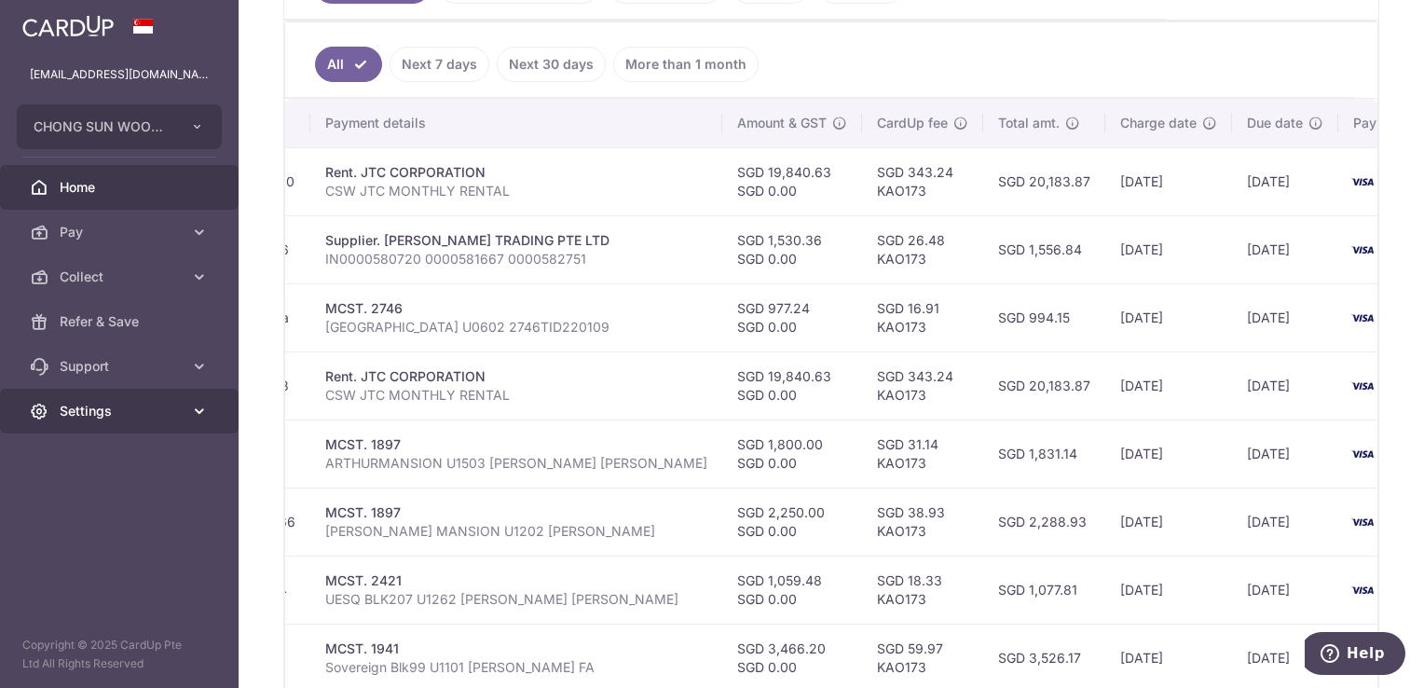
click at [117, 408] on span "Settings" at bounding box center [121, 411] width 123 height 19
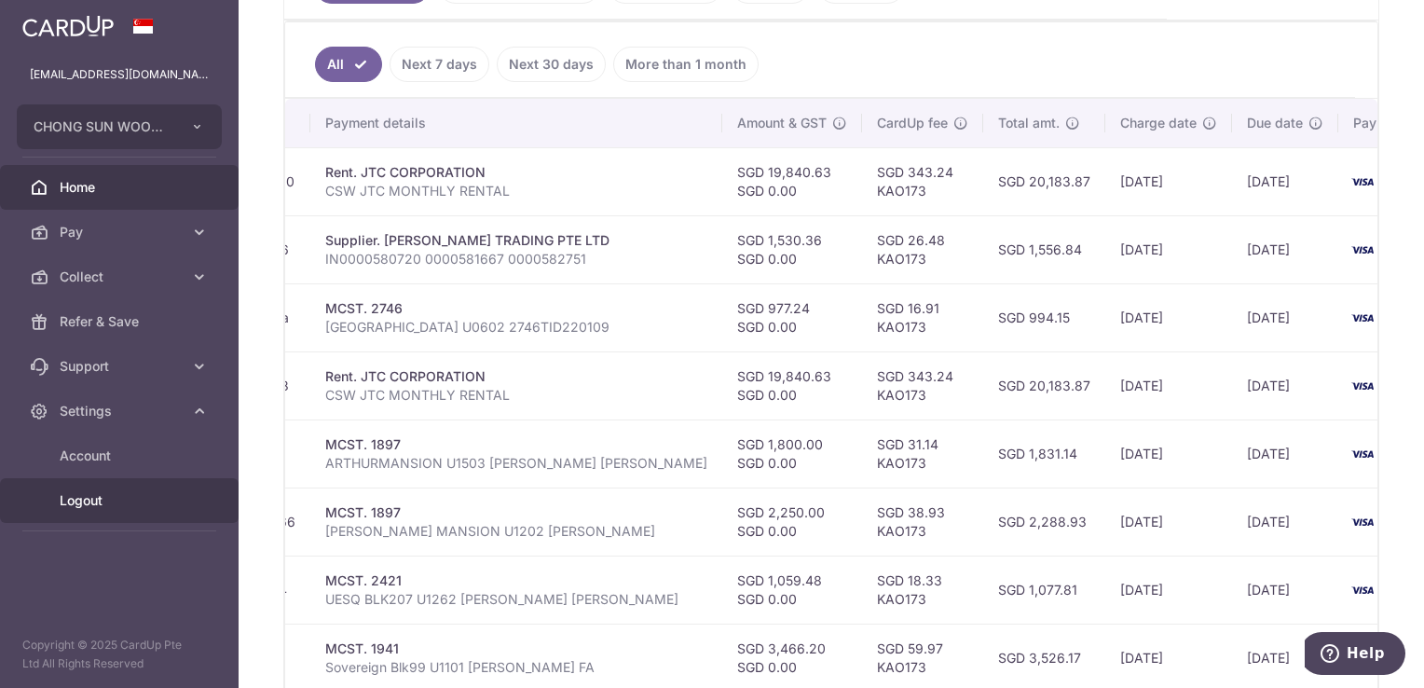
drag, startPoint x: 112, startPoint y: 509, endPoint x: 133, endPoint y: 498, distance: 24.2
click at [114, 509] on span "Logout" at bounding box center [121, 500] width 123 height 19
